Goal: Task Accomplishment & Management: Manage account settings

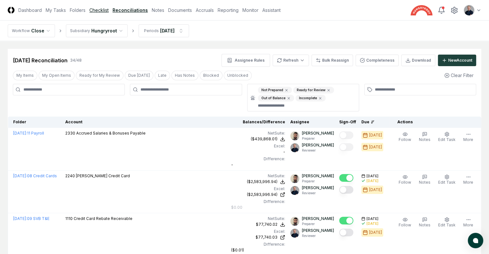
click at [109, 8] on link "Checklist" at bounding box center [98, 10] width 19 height 7
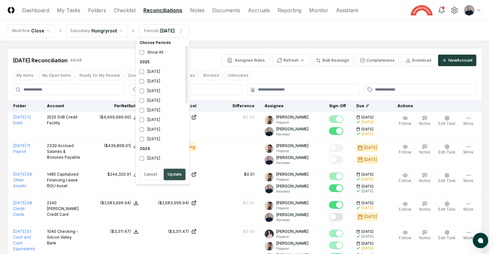
scroll to position [12, 0]
click at [169, 175] on button "Update" at bounding box center [175, 175] width 22 height 12
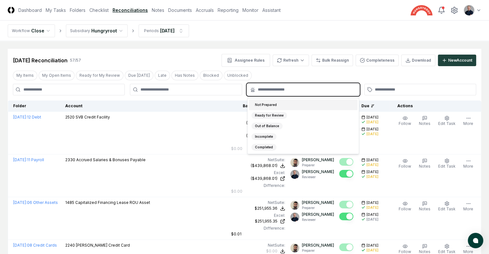
click at [269, 90] on input "text" at bounding box center [306, 90] width 97 height 6
click at [267, 103] on div "Not Prepared" at bounding box center [265, 105] width 29 height 7
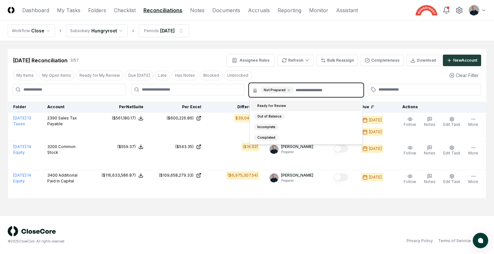
click at [269, 105] on div "Ready for Review" at bounding box center [272, 106] width 36 height 7
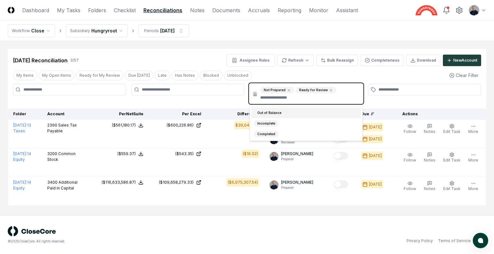
click at [269, 113] on div "Out of Balance" at bounding box center [269, 113] width 31 height 7
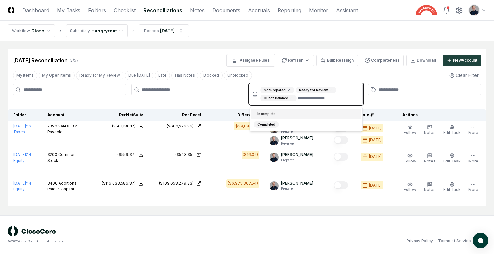
click at [269, 113] on div "Incomplete" at bounding box center [266, 114] width 25 height 7
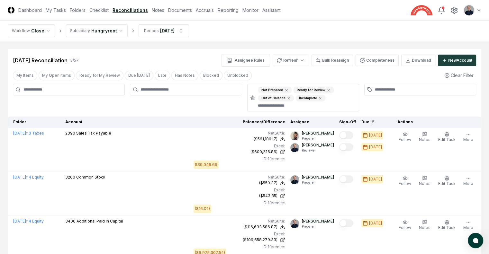
click at [209, 106] on div at bounding box center [186, 98] width 112 height 28
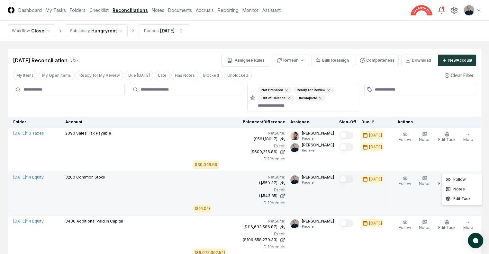
click at [471, 175] on button "More" at bounding box center [468, 182] width 13 height 14
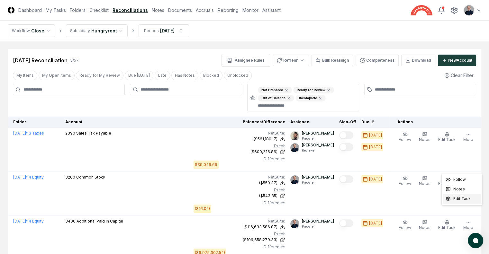
click at [462, 196] on span "Edit Task" at bounding box center [461, 199] width 17 height 6
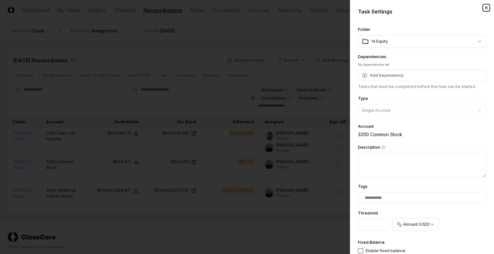
click at [483, 8] on icon "button" at bounding box center [485, 7] width 5 height 5
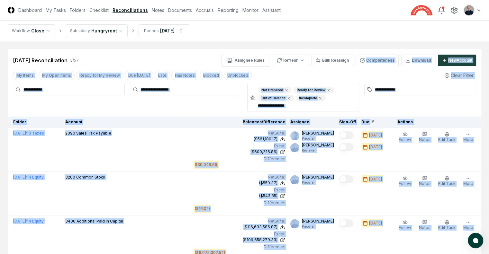
drag, startPoint x: 357, startPoint y: 222, endPoint x: 362, endPoint y: 47, distance: 175.3
click at [362, 47] on div "CloseCore Dashboard My Tasks Folders Checklist Reconciliations Notes Documents …" at bounding box center [244, 153] width 489 height 306
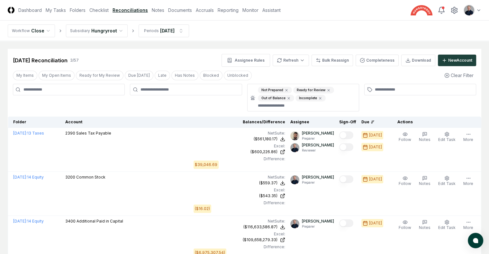
click at [374, 32] on nav "Workflow Close Subsidiary Hungryroot Periods [DATE]" at bounding box center [244, 31] width 489 height 21
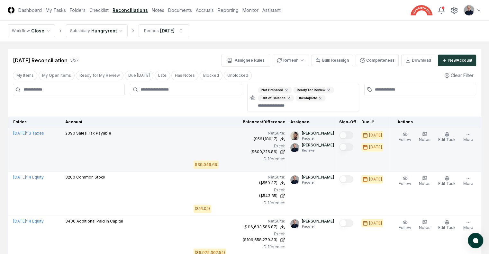
click at [0, 0] on div "($561,180.17)" at bounding box center [0, 0] width 0 height 0
drag, startPoint x: 108, startPoint y: 133, endPoint x: 134, endPoint y: 133, distance: 26.4
click at [0, 0] on div "($561,180.17) Click to download a report containing all transactions for [DATE]…" at bounding box center [0, 0] width 0 height 0
copy div "($561,180.17)"
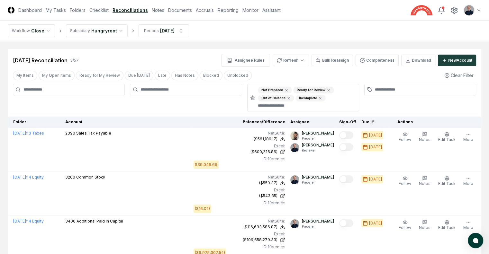
click at [164, 109] on div at bounding box center [186, 98] width 112 height 28
click at [359, 29] on nav "Workflow Close Subsidiary Hungryroot Periods [DATE]" at bounding box center [244, 31] width 489 height 21
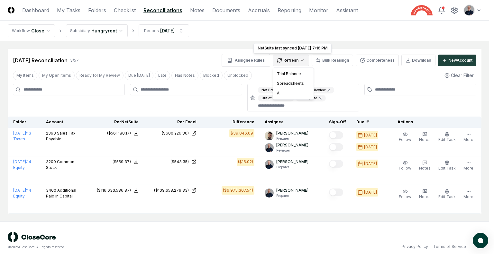
click at [281, 60] on html "CloseCore Dashboard My Tasks Folders Checklist Reconciliations Notes Documents …" at bounding box center [247, 130] width 494 height 260
click at [296, 81] on div "Spreadsheets" at bounding box center [293, 84] width 38 height 10
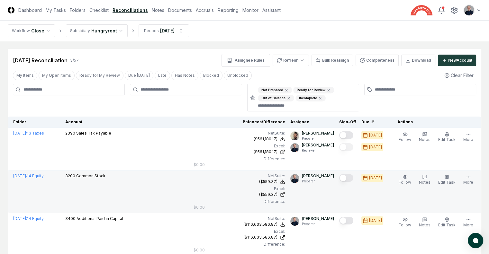
click at [341, 174] on button "Mark complete" at bounding box center [346, 178] width 14 height 8
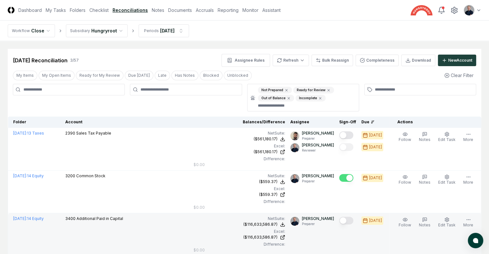
click at [339, 217] on button "Mark complete" at bounding box center [346, 221] width 14 height 8
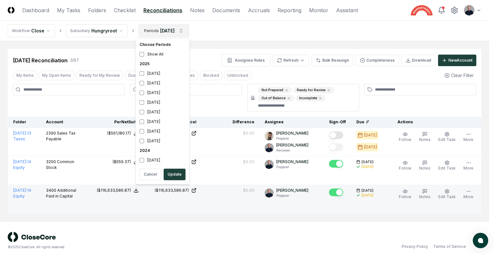
click at [174, 30] on html "CloseCore Dashboard My Tasks Folders Checklist Reconciliations Notes Documents …" at bounding box center [247, 130] width 494 height 260
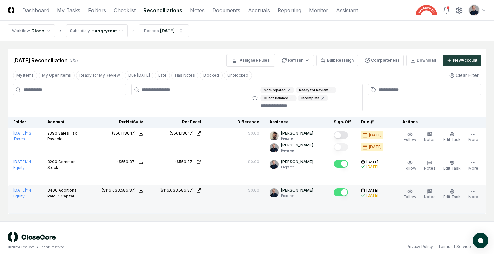
click at [235, 38] on html "CloseCore Dashboard My Tasks Folders Checklist Reconciliations Notes Documents …" at bounding box center [247, 130] width 494 height 260
click at [181, 32] on html "CloseCore Dashboard My Tasks Folders Checklist Reconciliations Notes Documents …" at bounding box center [247, 130] width 494 height 260
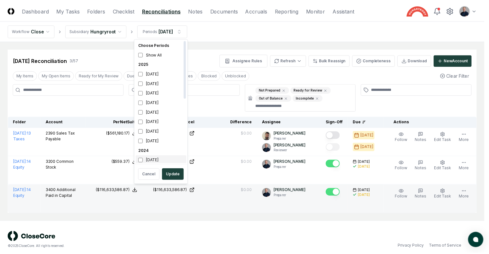
scroll to position [2, 0]
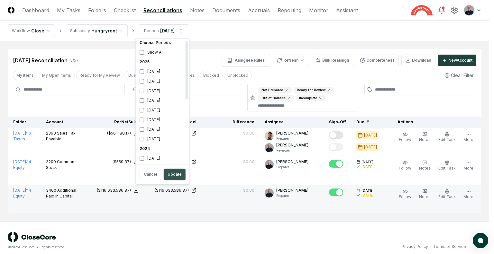
click at [176, 175] on button "Update" at bounding box center [175, 175] width 22 height 12
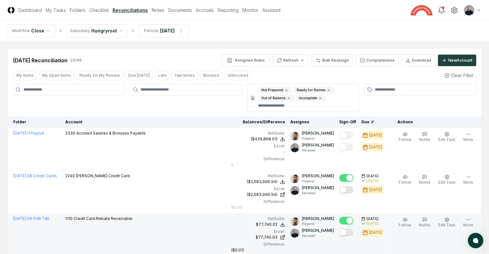
scroll to position [961, 0]
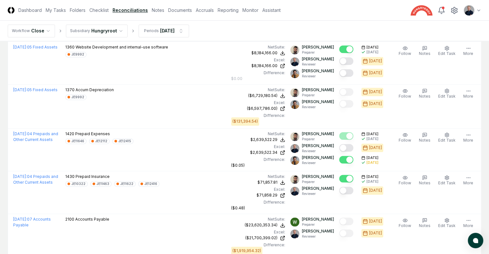
drag, startPoint x: 133, startPoint y: 121, endPoint x: 113, endPoint y: 123, distance: 20.0
click at [0, 0] on div "($621,658.06)" at bounding box center [0, 0] width 0 height 0
drag, startPoint x: 108, startPoint y: 122, endPoint x: 135, endPoint y: 122, distance: 27.7
click at [0, 0] on div "($621,658.06) Click to download a report containing all transactions for [DATE]…" at bounding box center [0, 0] width 0 height 0
copy div "($621,658.06)"
